Goal: Find contact information: Find contact information

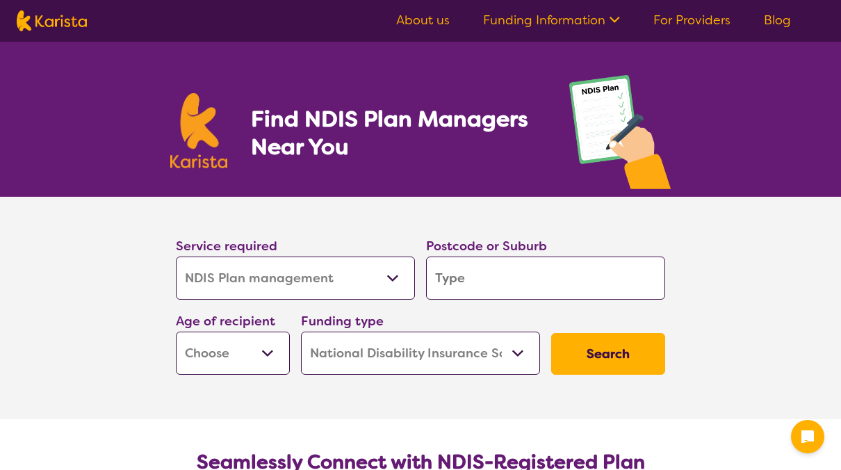
select select "NDIS Plan management"
select select "NDIS"
select select "NDIS Plan management"
select select "NDIS"
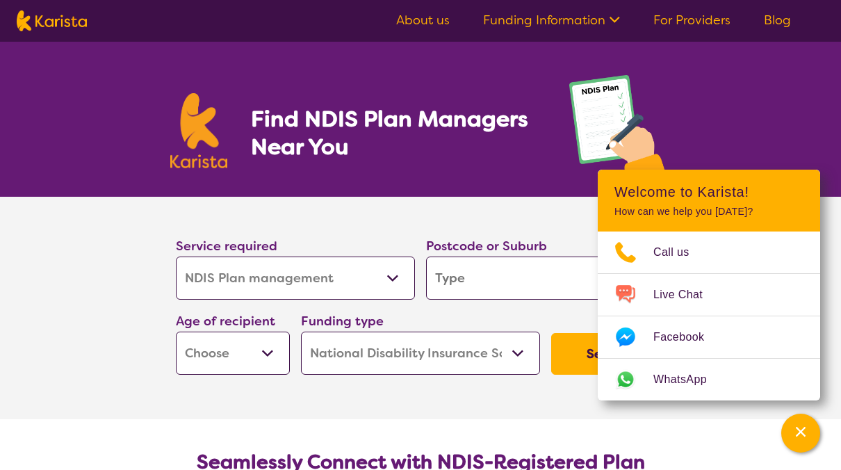
click at [460, 281] on input "search" at bounding box center [545, 277] width 239 height 43
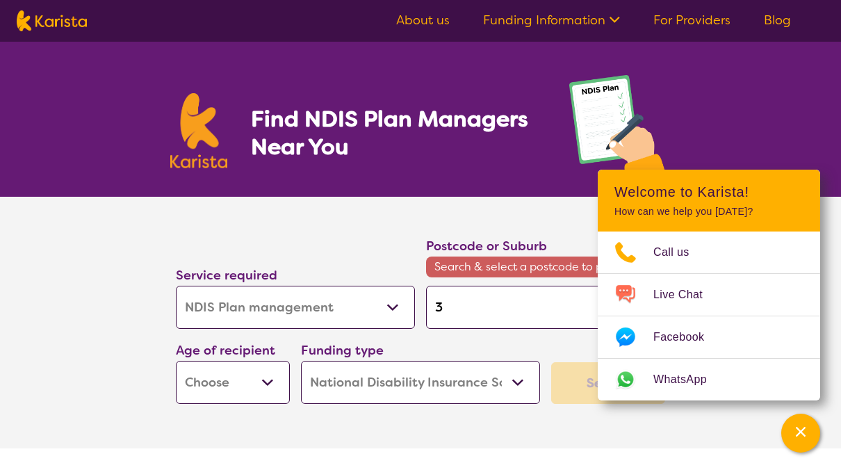
type input "3"
type input "30"
type input "302"
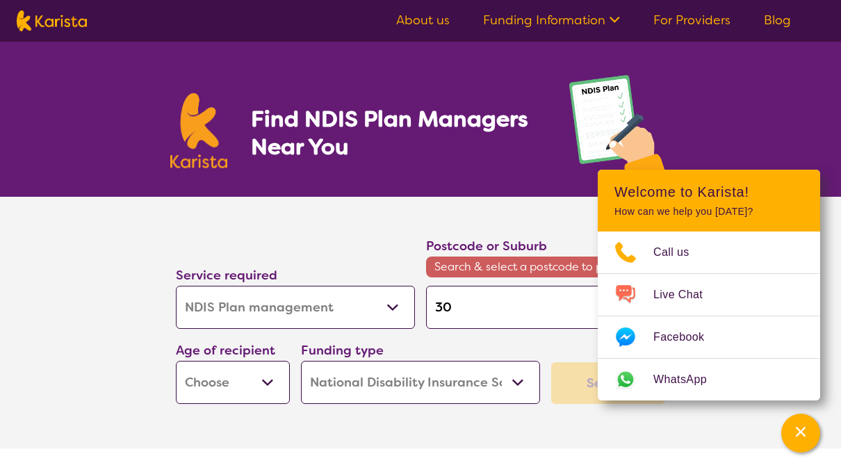
type input "302"
type input "3027"
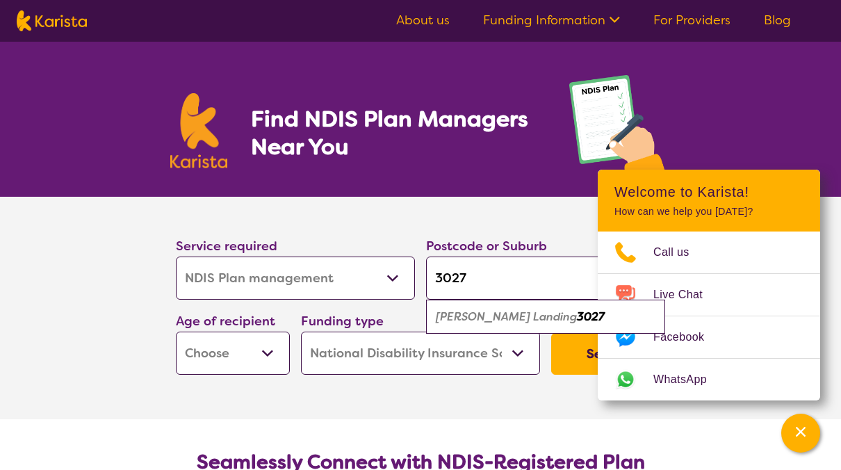
type input "3027"
click at [577, 322] on em "3027" at bounding box center [591, 316] width 28 height 15
click at [265, 346] on select "Early Childhood - 0 to 9 Child - 10 to 11 Adolescent - 12 to 17 Adult - 18 to 6…" at bounding box center [233, 352] width 114 height 43
select select "AS"
click at [176, 331] on select "Early Childhood - 0 to 9 Child - 10 to 11 Adolescent - 12 to 17 Adult - 18 to 6…" at bounding box center [233, 352] width 114 height 43
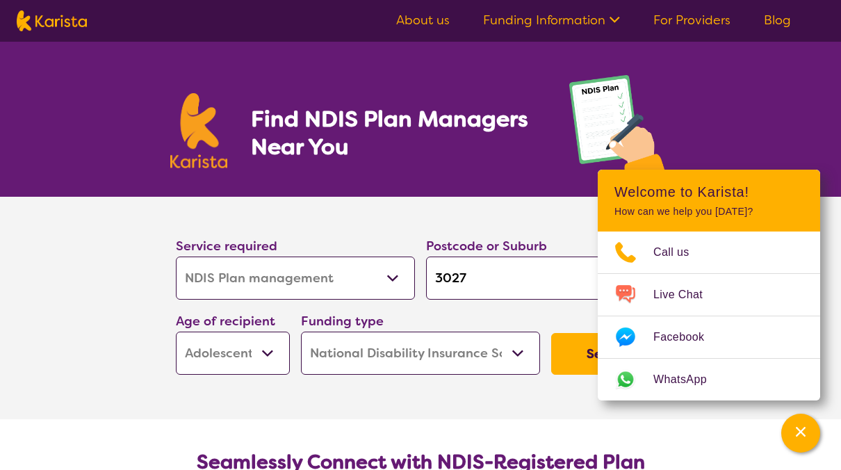
select select "AS"
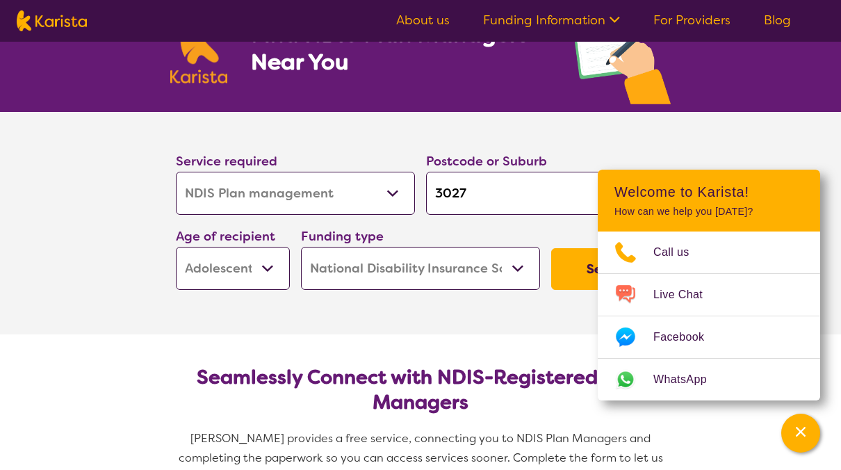
scroll to position [87, 0]
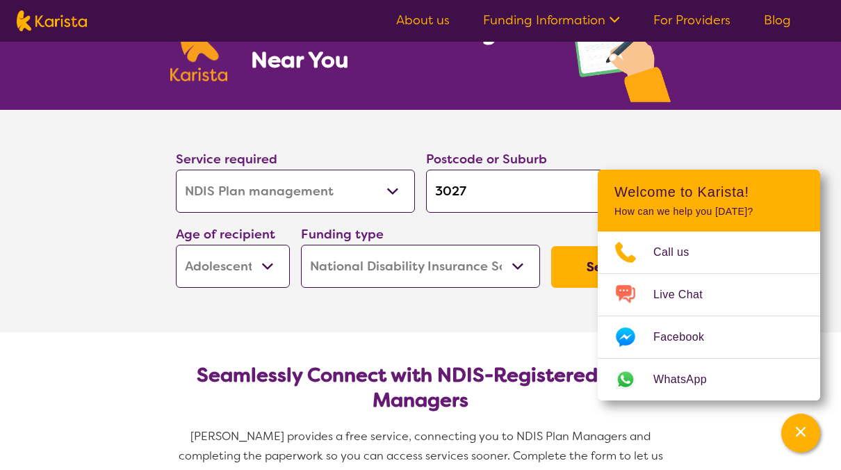
click at [522, 270] on select "Home Care Package (HCP) National Disability Insurance Scheme (NDIS) I don't know" at bounding box center [420, 266] width 239 height 43
click at [581, 258] on button "Search" at bounding box center [608, 267] width 114 height 42
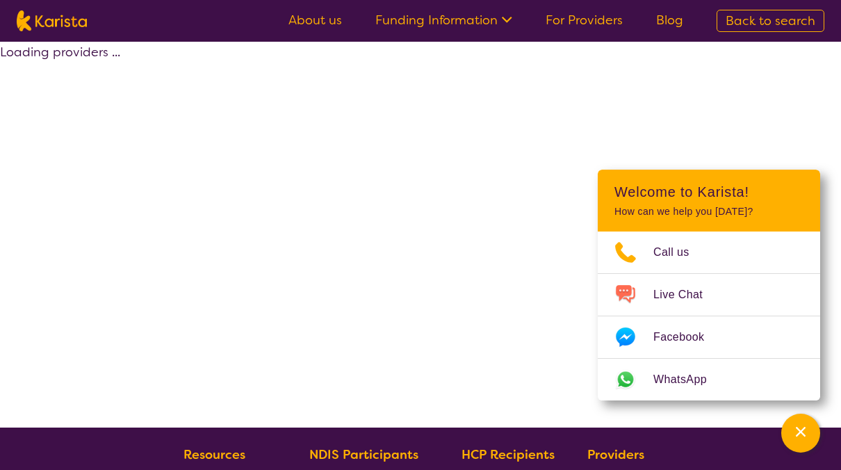
select select "by_score"
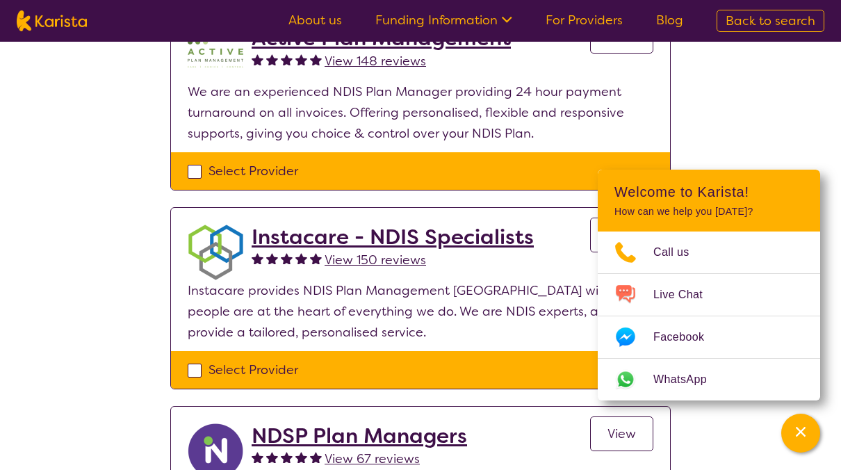
scroll to position [563, 0]
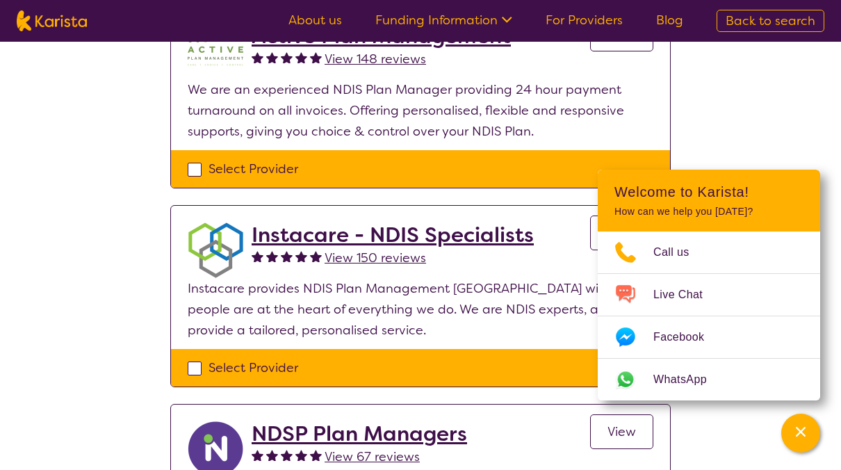
click at [363, 240] on h2 "Instacare - NDIS Specialists" at bounding box center [392, 234] width 282 height 25
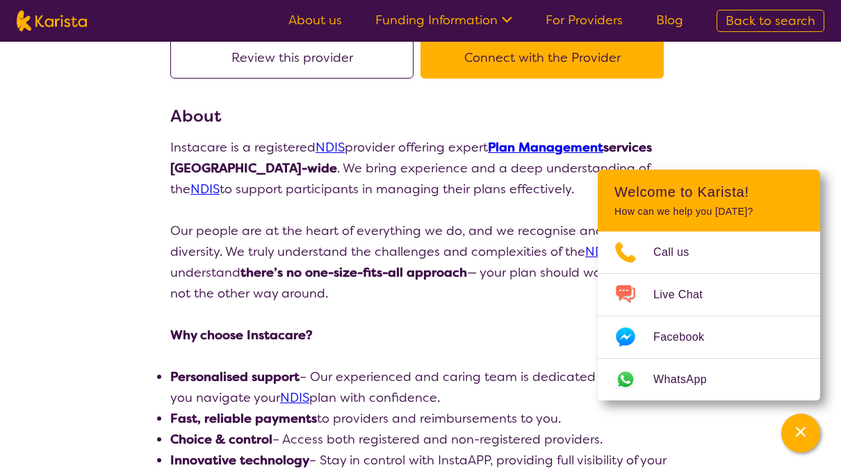
scroll to position [129, 0]
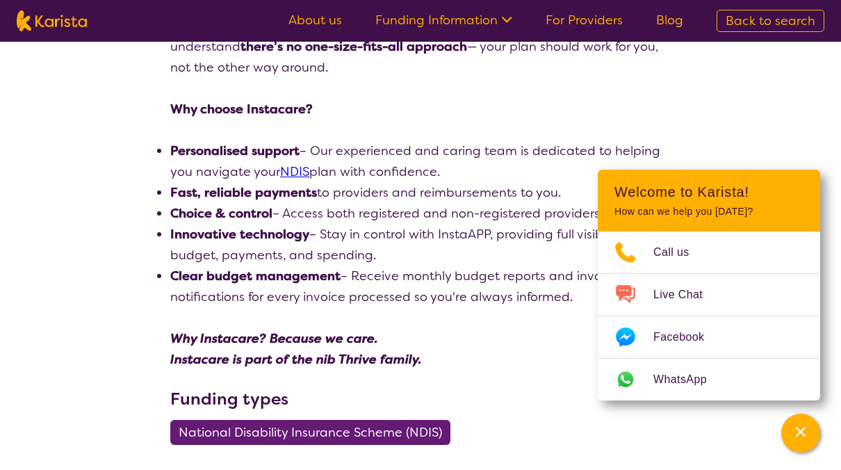
scroll to position [355, 0]
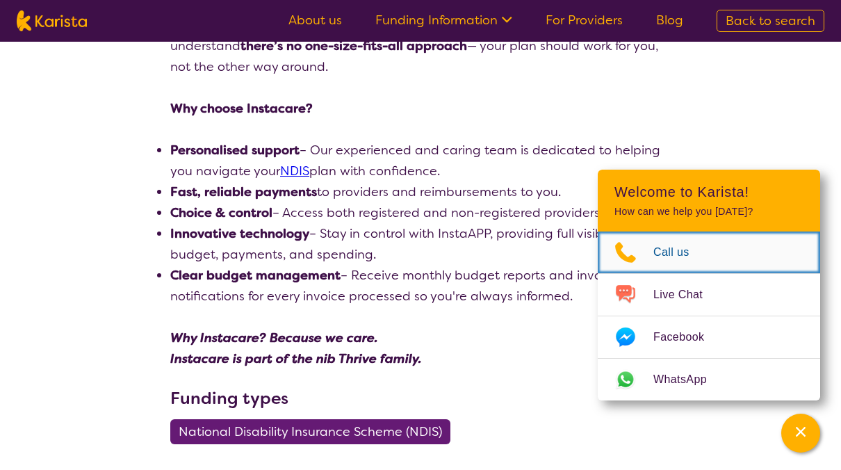
click at [678, 252] on span "Call us" at bounding box center [679, 252] width 53 height 21
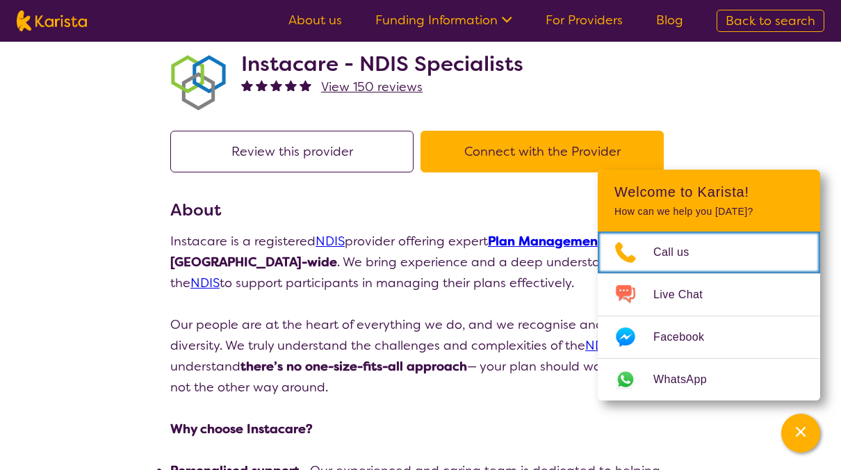
scroll to position [0, 0]
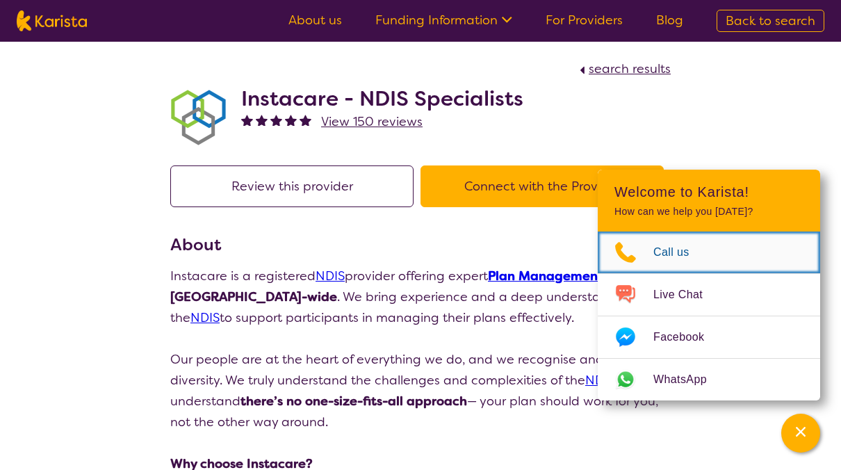
click at [684, 254] on span "Call us" at bounding box center [679, 252] width 53 height 21
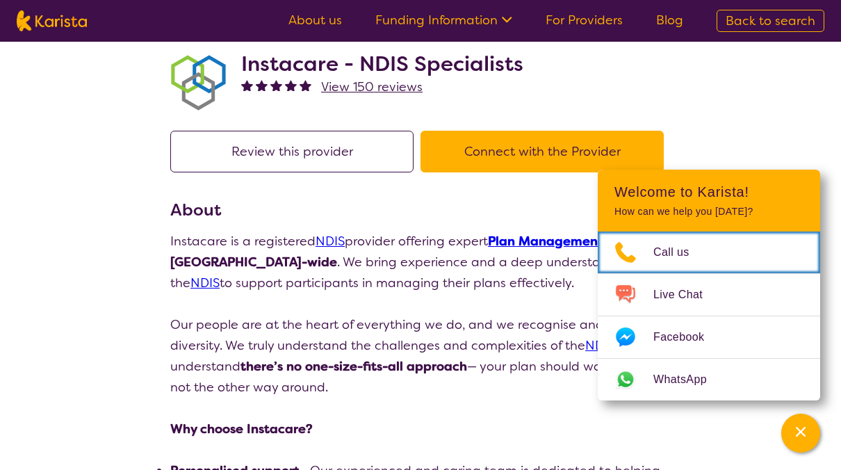
scroll to position [35, 0]
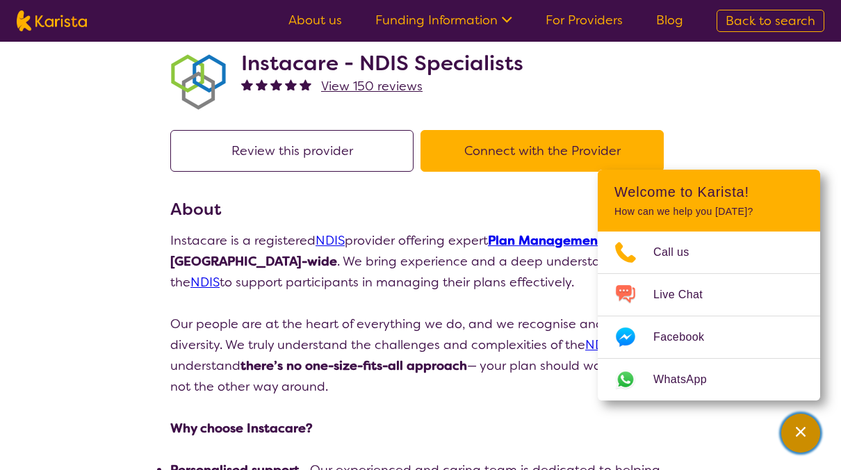
click at [809, 428] on div "Channel Menu" at bounding box center [800, 432] width 28 height 31
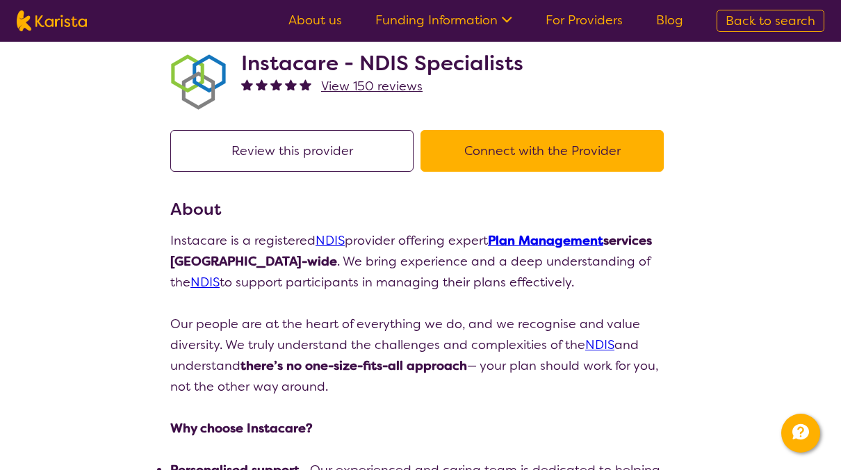
click at [311, 20] on link "About us" at bounding box center [314, 20] width 53 height 17
